Goal: Communication & Community: Answer question/provide support

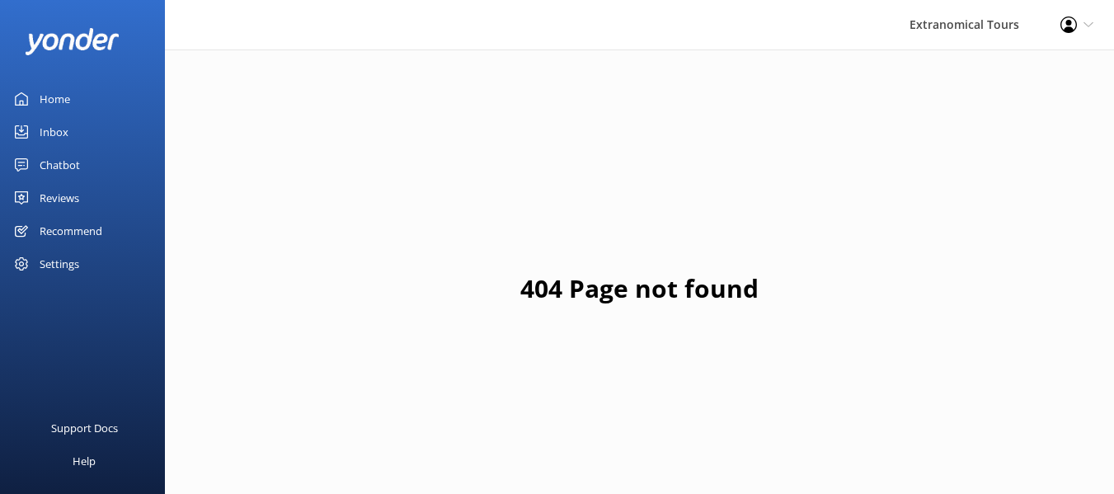
click at [89, 138] on link "Inbox" at bounding box center [82, 131] width 165 height 33
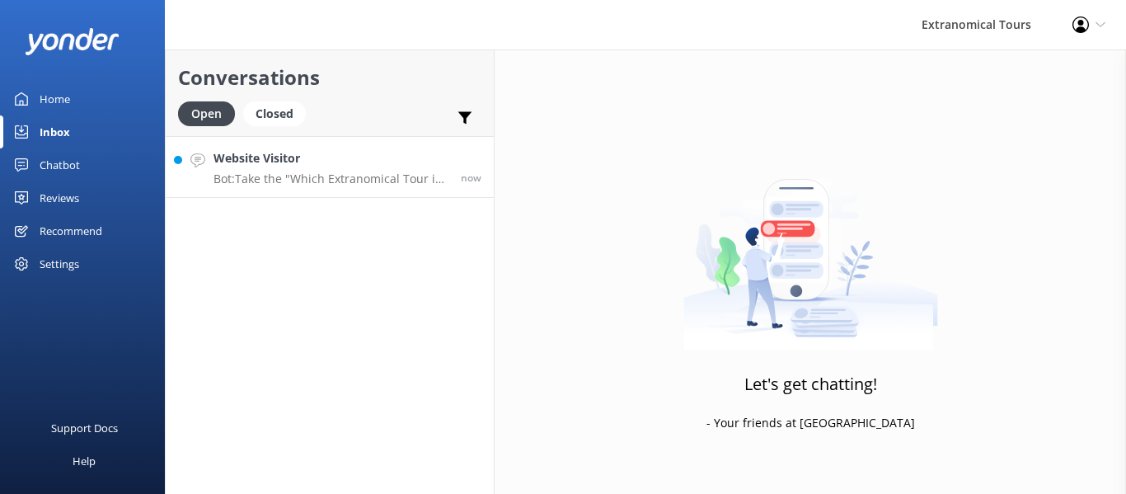
click at [382, 180] on p "Bot: Take the "Which Extranomical Tour is Right for Me?" quiz [URL][DOMAIN_NAME…" at bounding box center [331, 179] width 235 height 15
